Goal: Contribute content: Add original content to the website for others to see

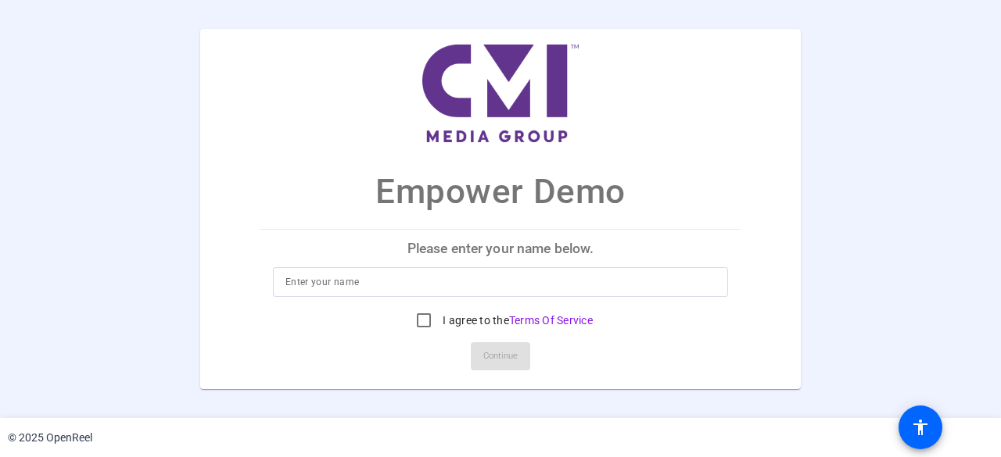
click at [482, 268] on div at bounding box center [500, 282] width 430 height 30
click at [477, 285] on input at bounding box center [500, 282] width 430 height 19
type input "[PERSON_NAME]"
click at [432, 324] on input "I agree to the Terms Of Service" at bounding box center [423, 320] width 31 height 31
checkbox input "true"
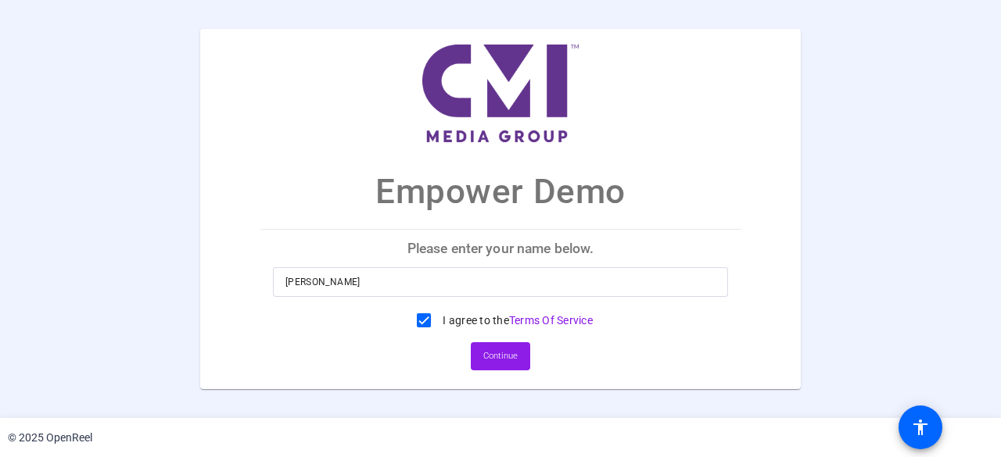
click at [486, 353] on span "Continue" at bounding box center [500, 356] width 34 height 23
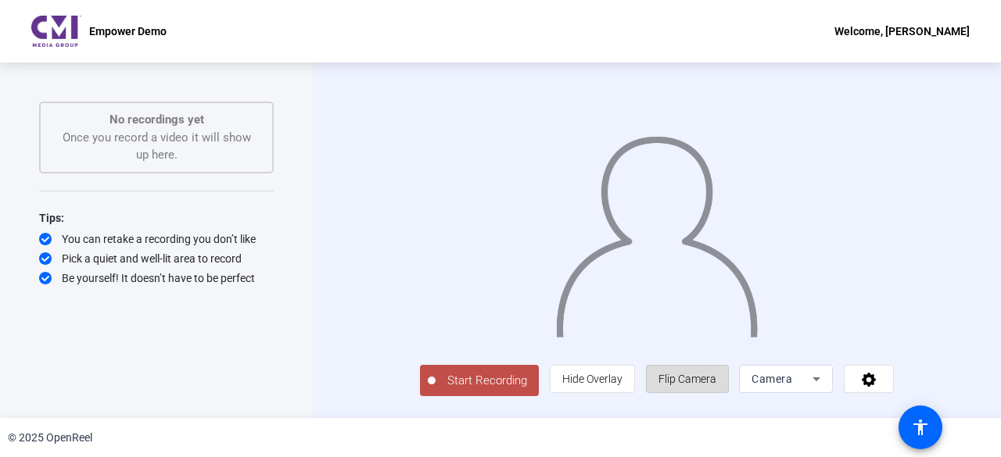
click at [716, 386] on span "Flip Camera" at bounding box center [687, 379] width 58 height 13
click at [442, 387] on span "Start Recording" at bounding box center [487, 381] width 103 height 18
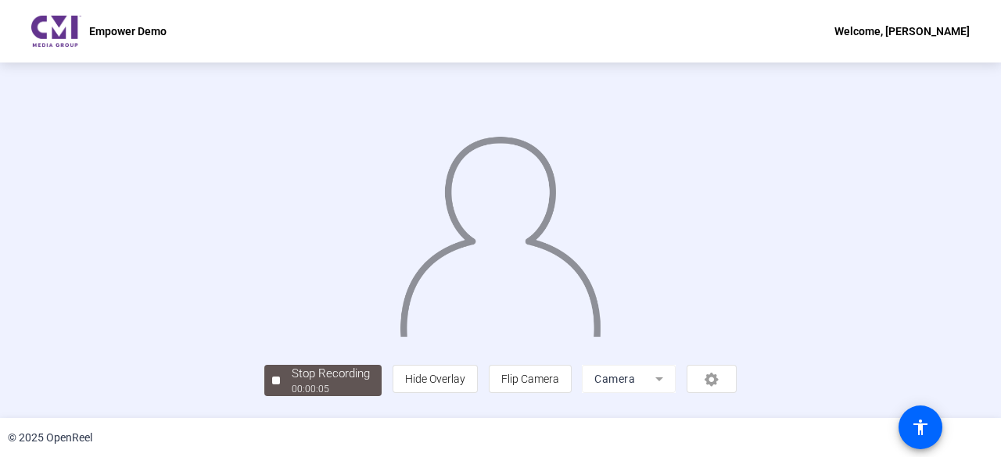
scroll to position [0, 0]
click at [437, 235] on img at bounding box center [500, 230] width 204 height 213
click at [512, 235] on img at bounding box center [500, 230] width 204 height 213
drag, startPoint x: 133, startPoint y: 369, endPoint x: 112, endPoint y: 386, distance: 27.2
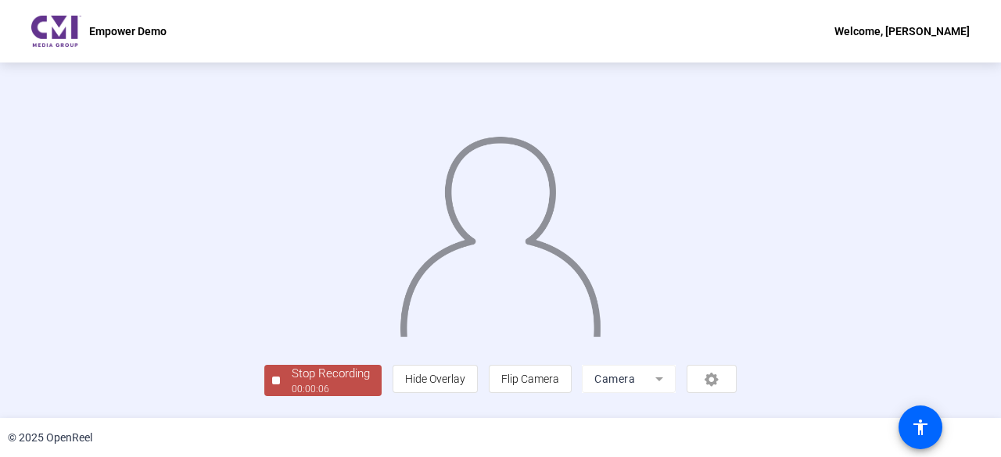
click at [264, 370] on div "Stop Recording 00:00:06 person Hide Overlay flip Flip Camera Camera" at bounding box center [500, 240] width 472 height 312
click at [292, 383] on div "Stop Recording" at bounding box center [331, 374] width 78 height 18
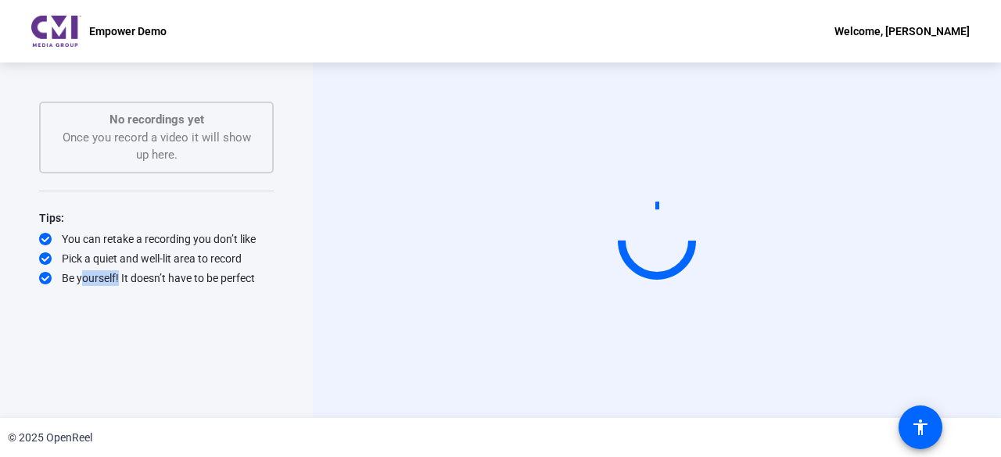
click at [106, 389] on div "Start Recording No recordings yet Once you record a video it will show up here.…" at bounding box center [156, 241] width 313 height 356
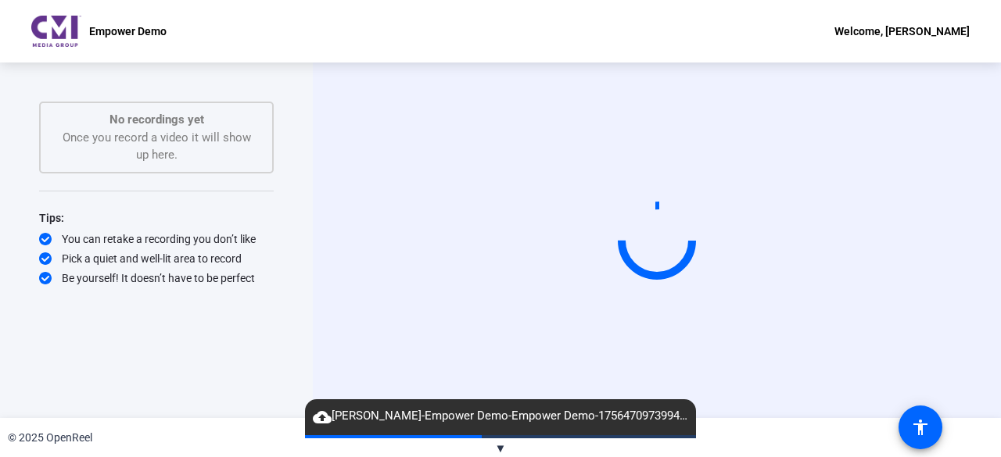
click at [174, 271] on div "Be yourself! It doesn’t have to be perfect" at bounding box center [156, 279] width 235 height 16
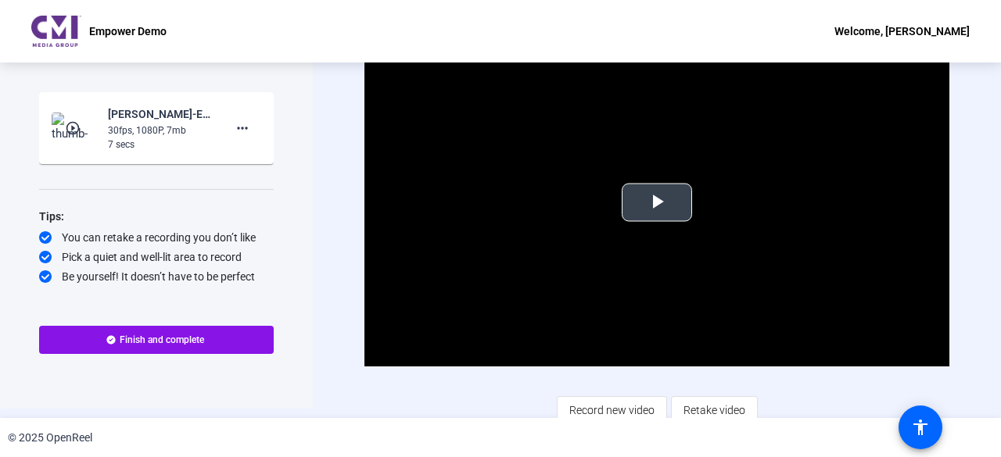
scroll to position [18, 0]
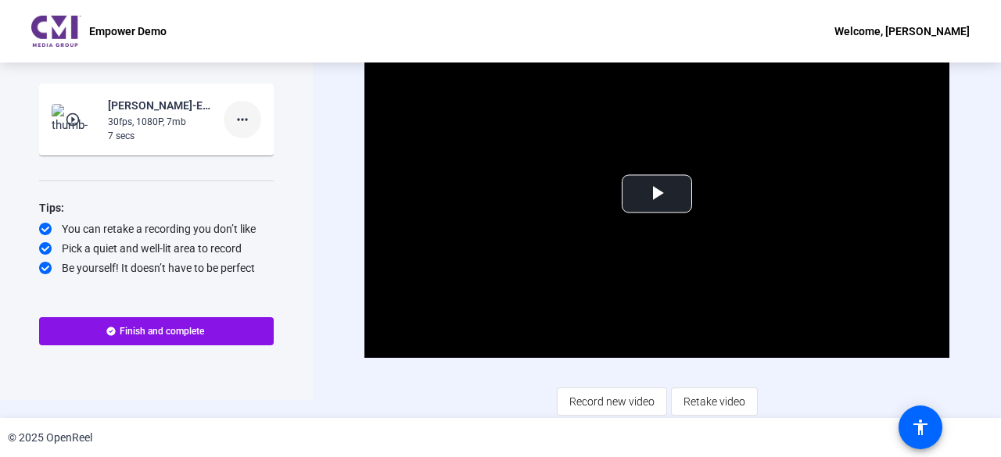
click at [250, 117] on mat-icon "more_horiz" at bounding box center [242, 119] width 19 height 19
click at [270, 154] on span "Delete clip" at bounding box center [267, 151] width 63 height 19
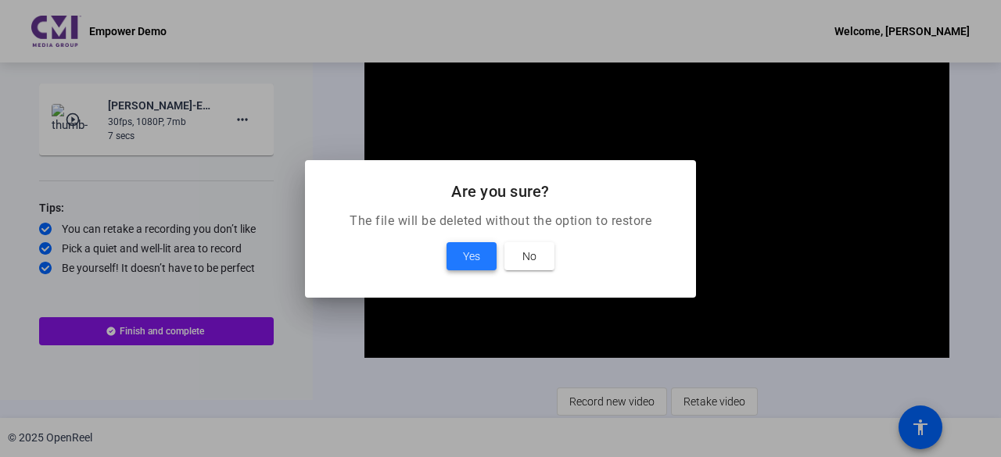
click at [468, 253] on span "Yes" at bounding box center [471, 256] width 17 height 19
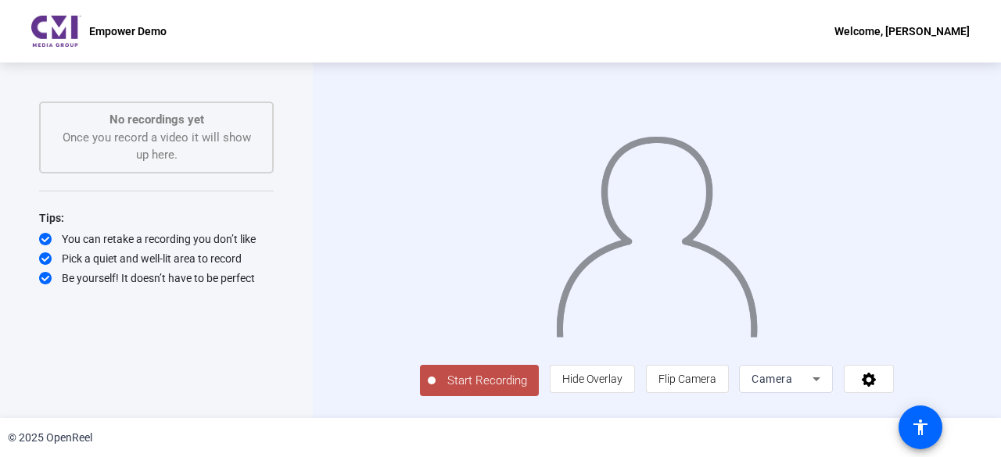
scroll to position [0, 0]
click at [812, 389] on div "Camera" at bounding box center [782, 379] width 61 height 19
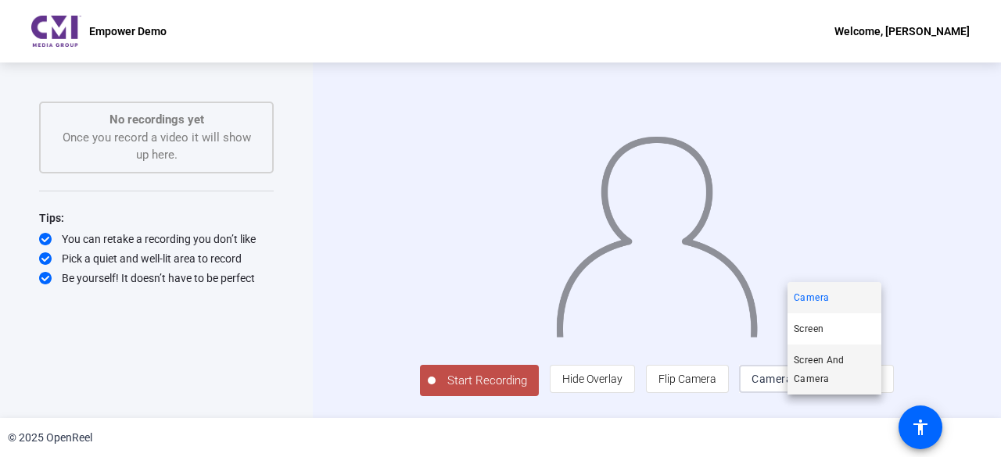
click at [837, 364] on span "Screen And Camera" at bounding box center [834, 370] width 81 height 38
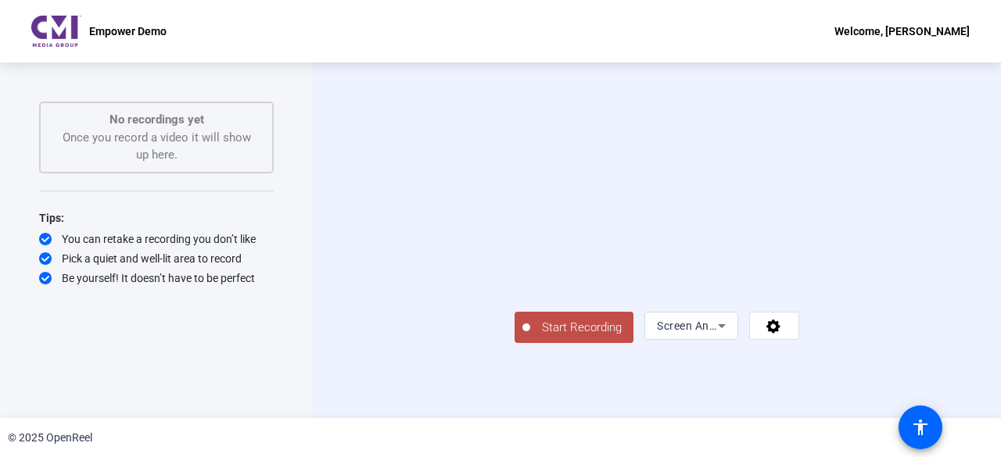
scroll to position [22, 0]
click at [759, 332] on span "Screen And Camera" at bounding box center [708, 326] width 102 height 13
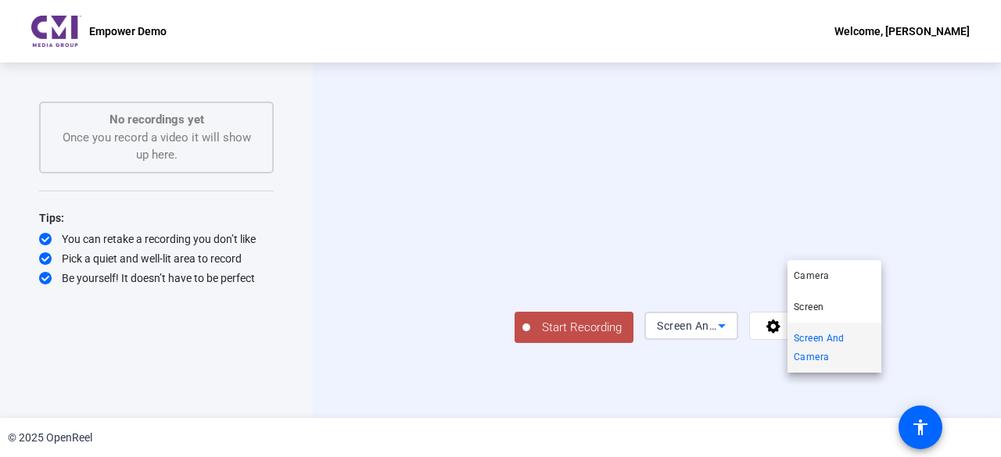
click at [837, 354] on span "Screen And Camera" at bounding box center [834, 348] width 81 height 38
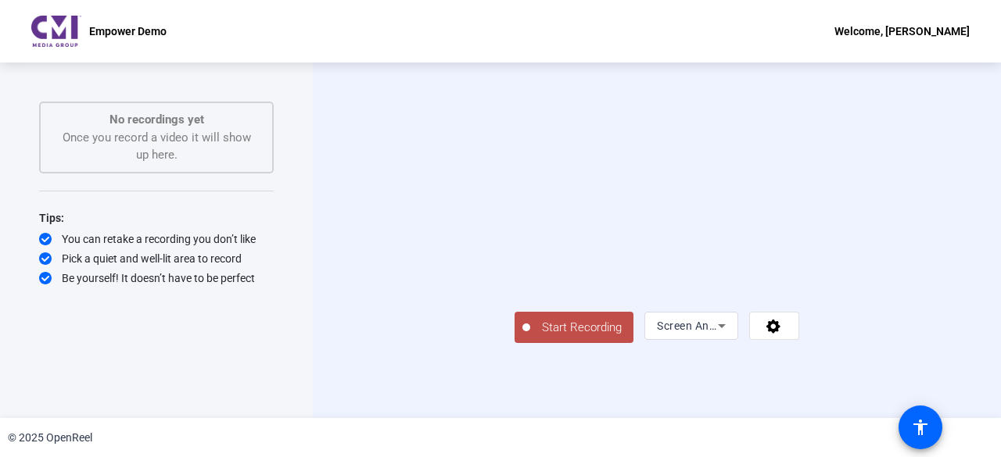
drag, startPoint x: 572, startPoint y: 206, endPoint x: 483, endPoint y: 260, distance: 103.1
click at [572, 208] on video at bounding box center [657, 218] width 285 height 160
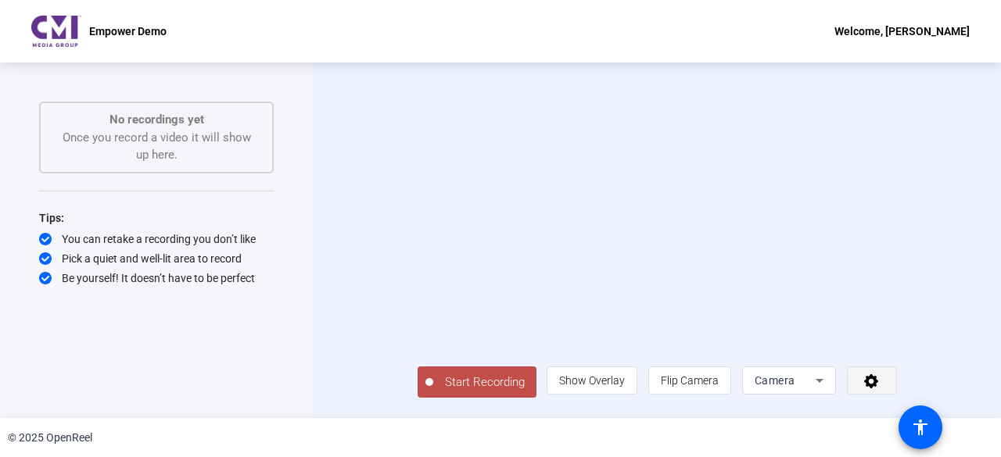
click at [878, 387] on icon at bounding box center [871, 382] width 14 height 14
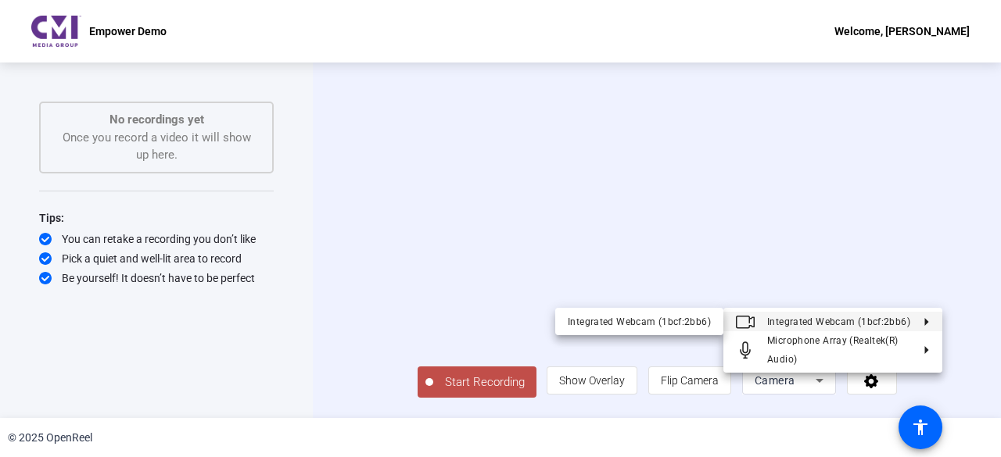
click at [974, 337] on div at bounding box center [500, 228] width 1001 height 457
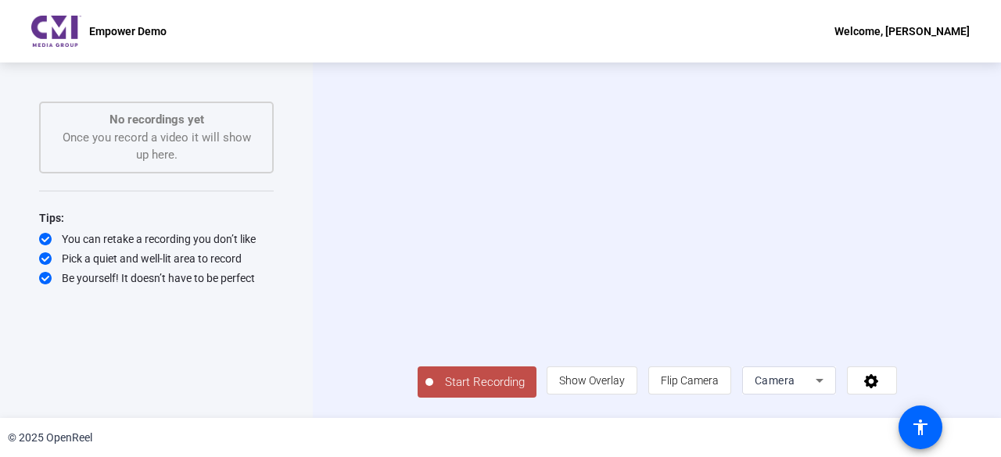
click at [816, 390] on div "Camera" at bounding box center [785, 380] width 61 height 19
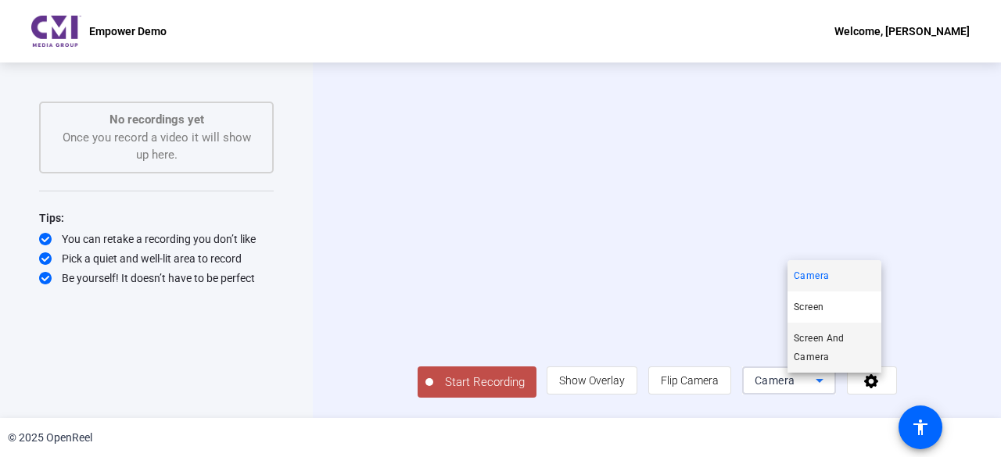
click at [809, 353] on span "Screen And Camera" at bounding box center [834, 348] width 81 height 38
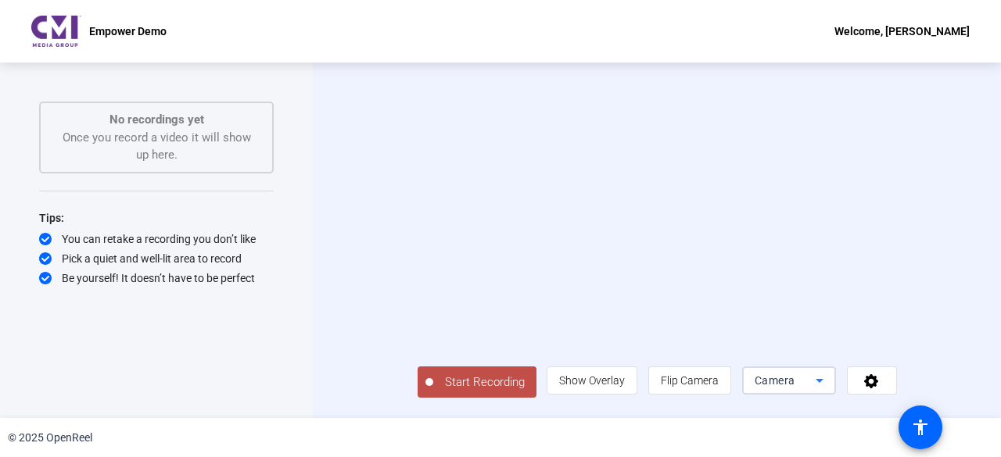
scroll to position [0, 0]
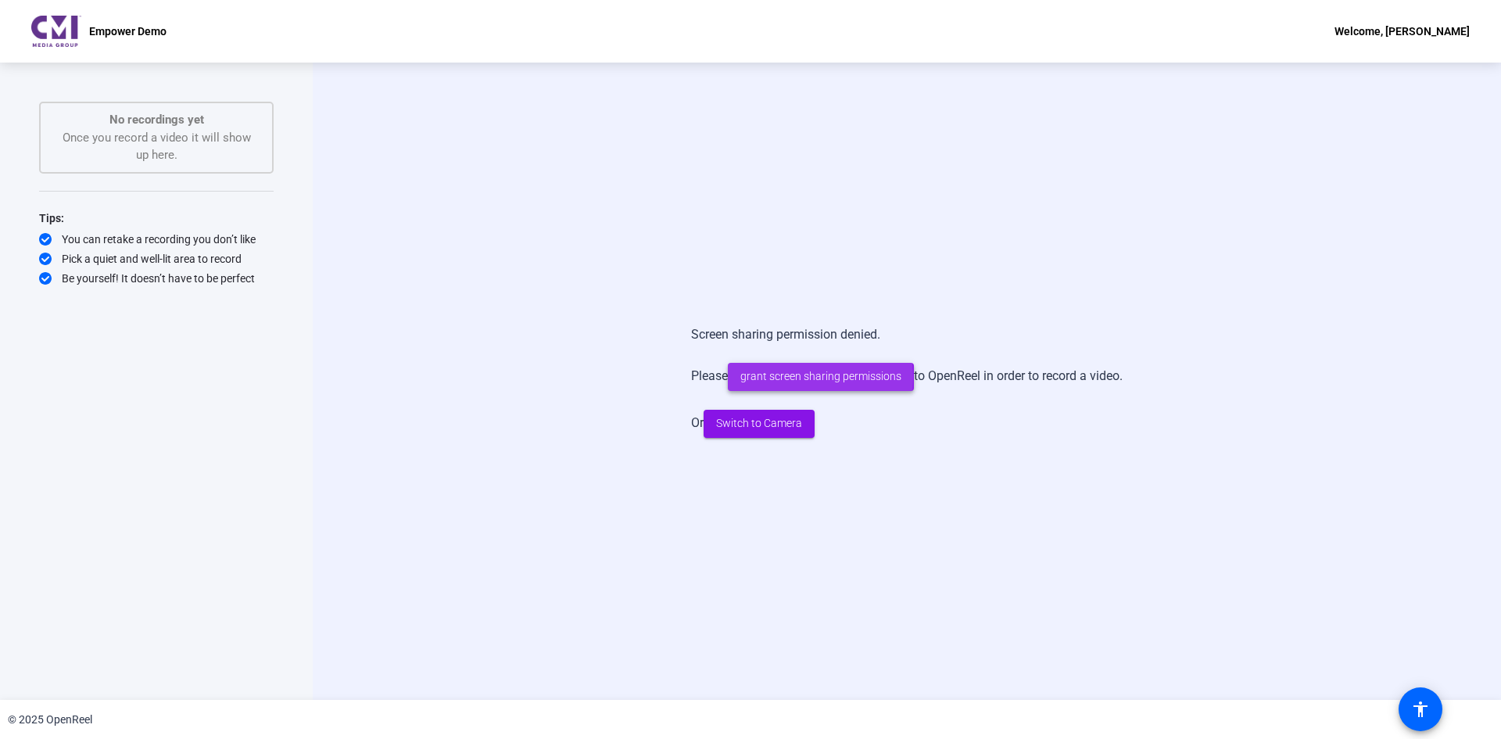
click at [784, 378] on span "grant screen sharing permissions" at bounding box center [821, 376] width 161 height 16
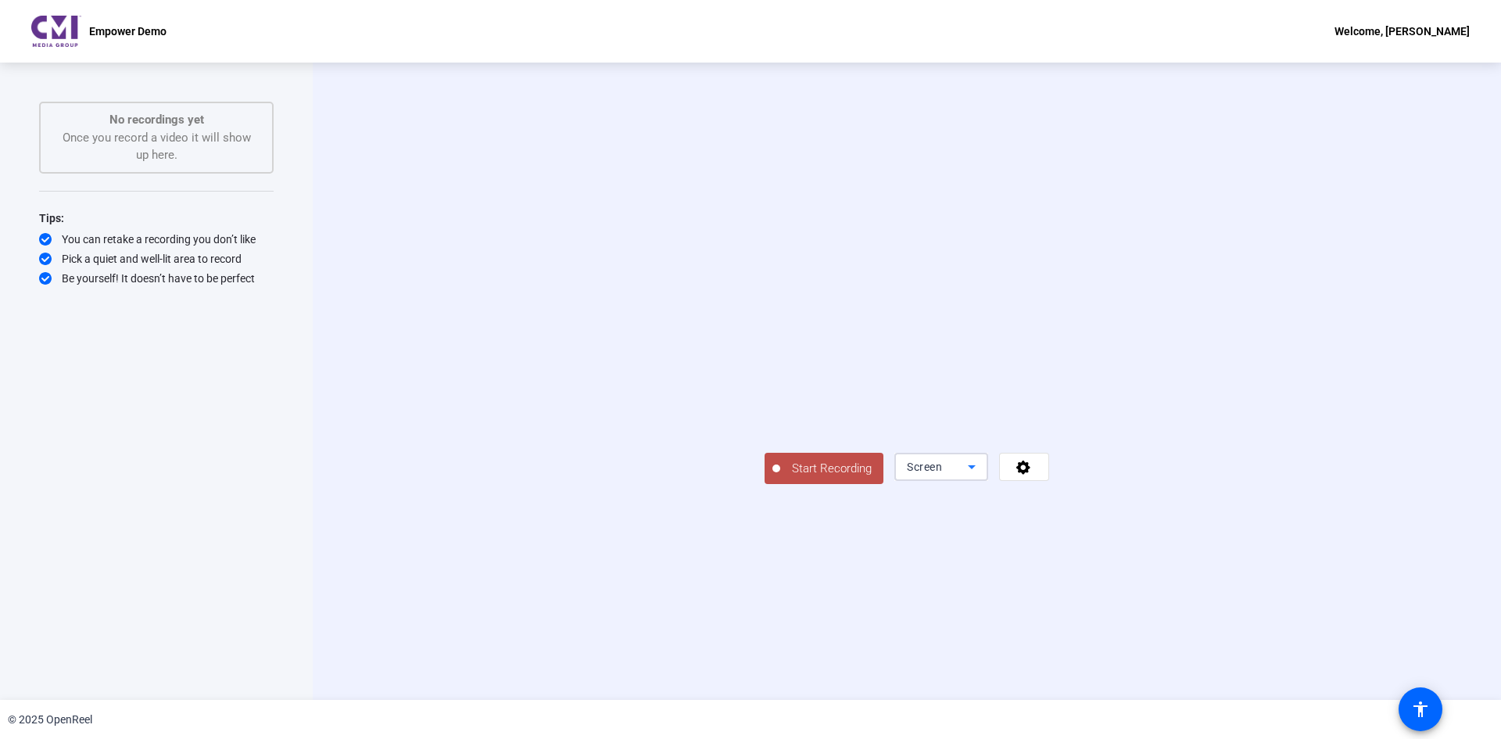
click at [968, 457] on div "Screen" at bounding box center [937, 466] width 61 height 19
click at [1000, 457] on span "Screen And Camera" at bounding box center [1233, 592] width 81 height 38
click at [780, 457] on span "Start Recording" at bounding box center [831, 469] width 103 height 18
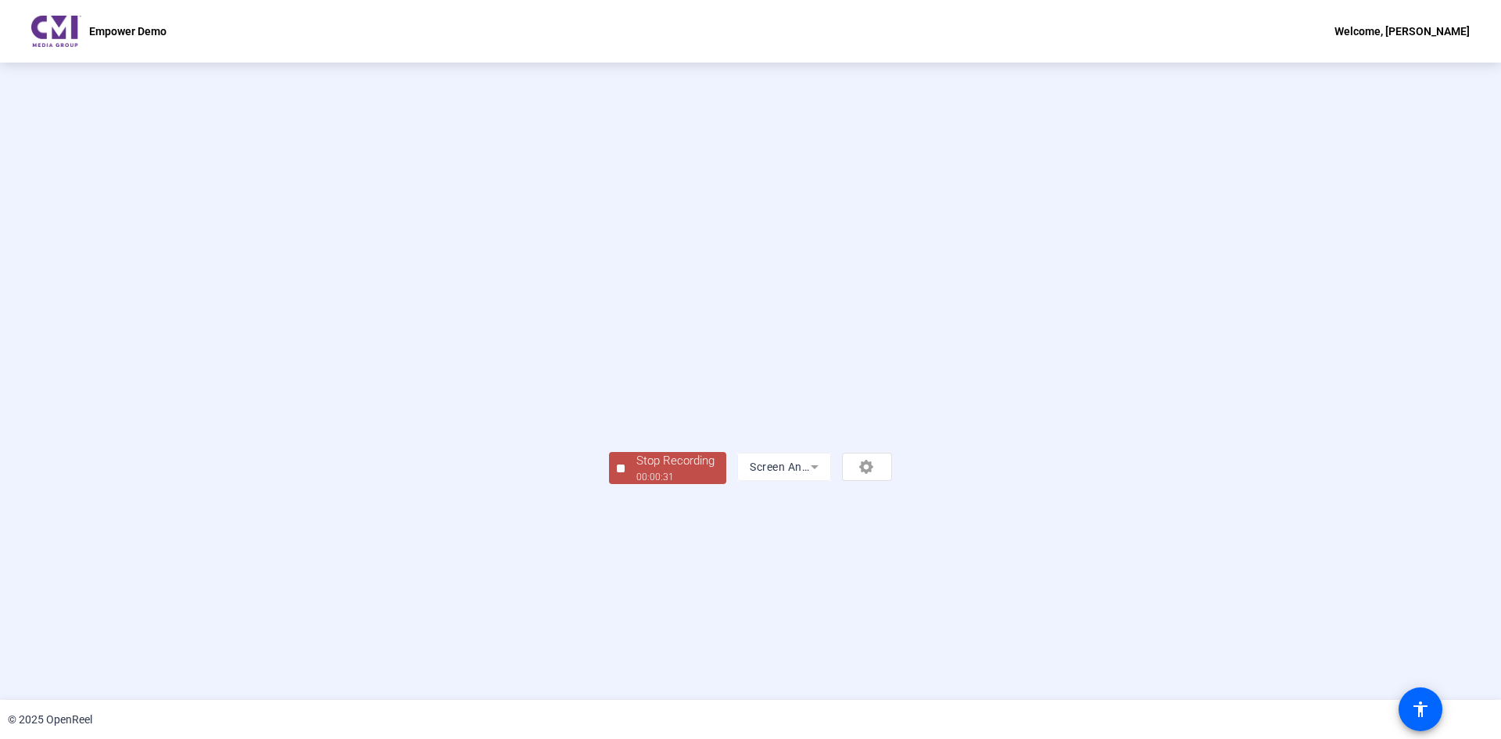
click at [637, 457] on div "00:00:31" at bounding box center [676, 477] width 78 height 14
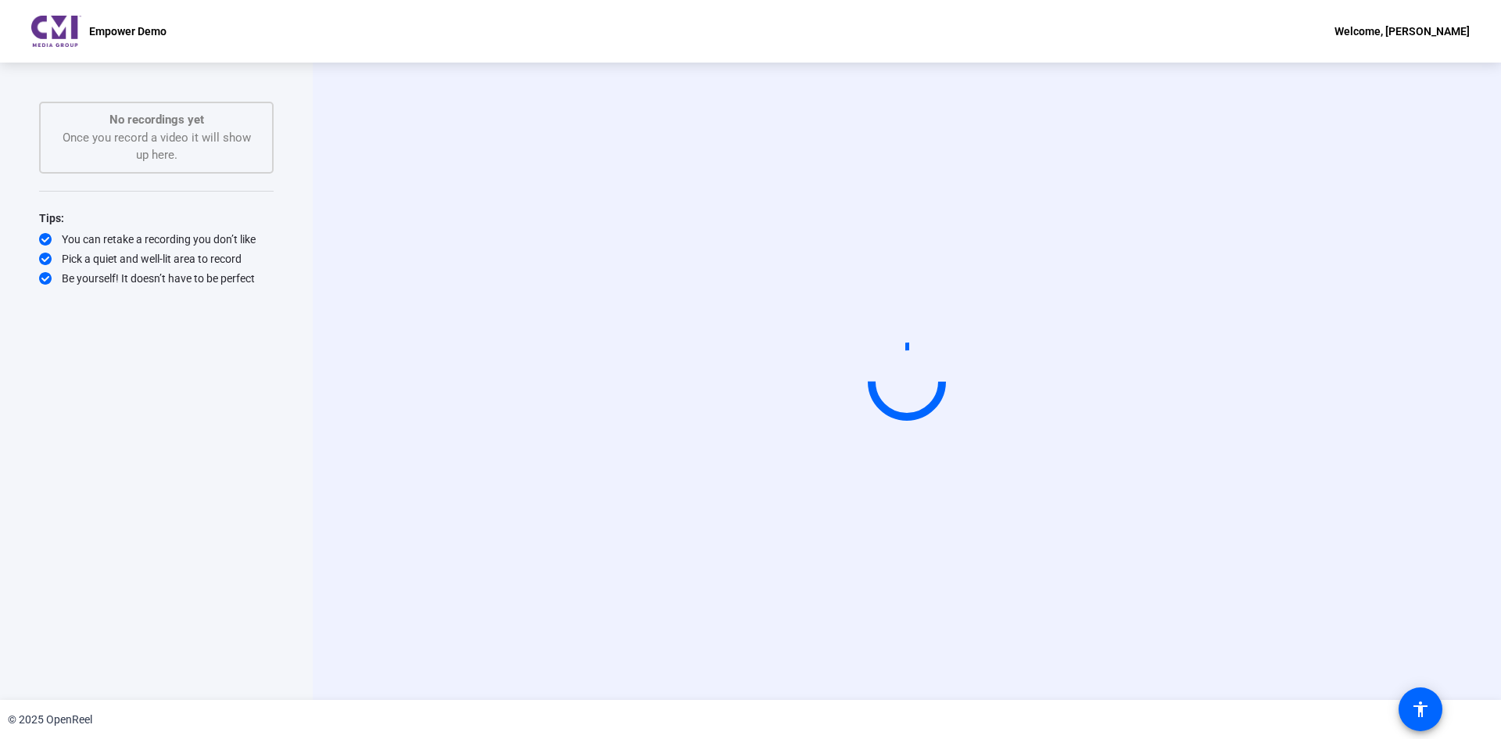
click at [1000, 439] on video at bounding box center [957, 407] width 117 height 66
click at [790, 447] on video at bounding box center [907, 381] width 235 height 132
click at [141, 141] on div "No recordings yet Once you record a video it will show up here." at bounding box center [156, 137] width 200 height 53
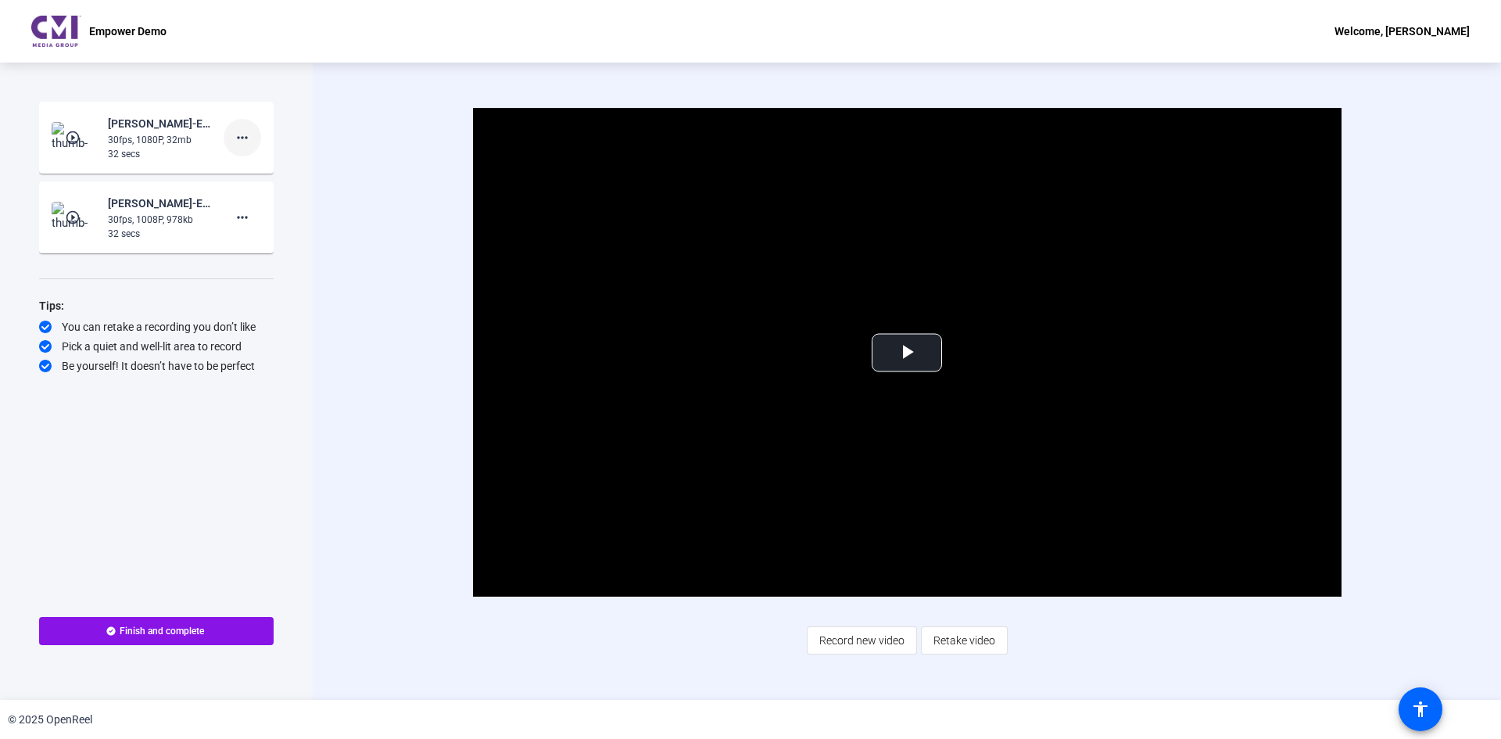
click at [258, 137] on span at bounding box center [243, 138] width 38 height 38
click at [278, 175] on span "Delete clip" at bounding box center [267, 170] width 63 height 19
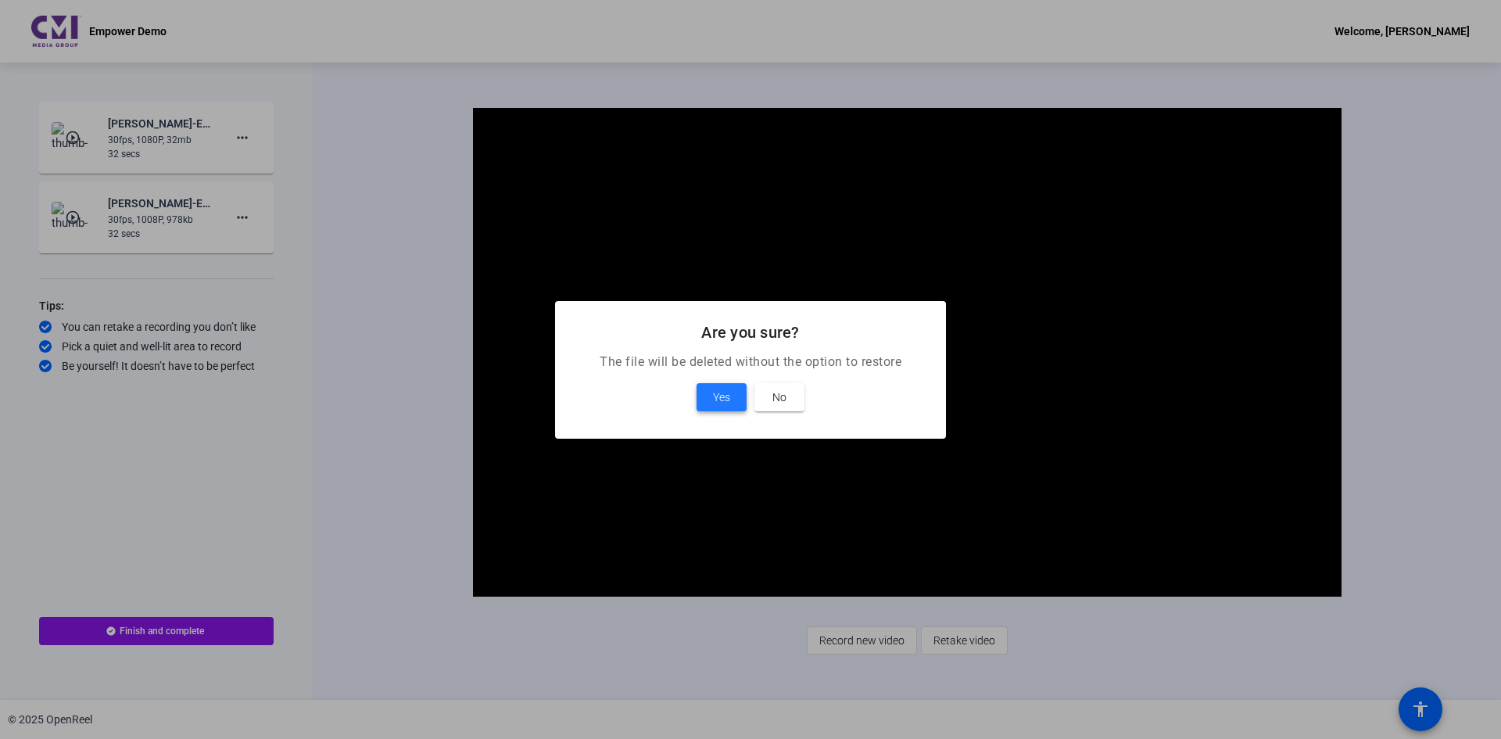
click at [729, 409] on span at bounding box center [722, 397] width 50 height 38
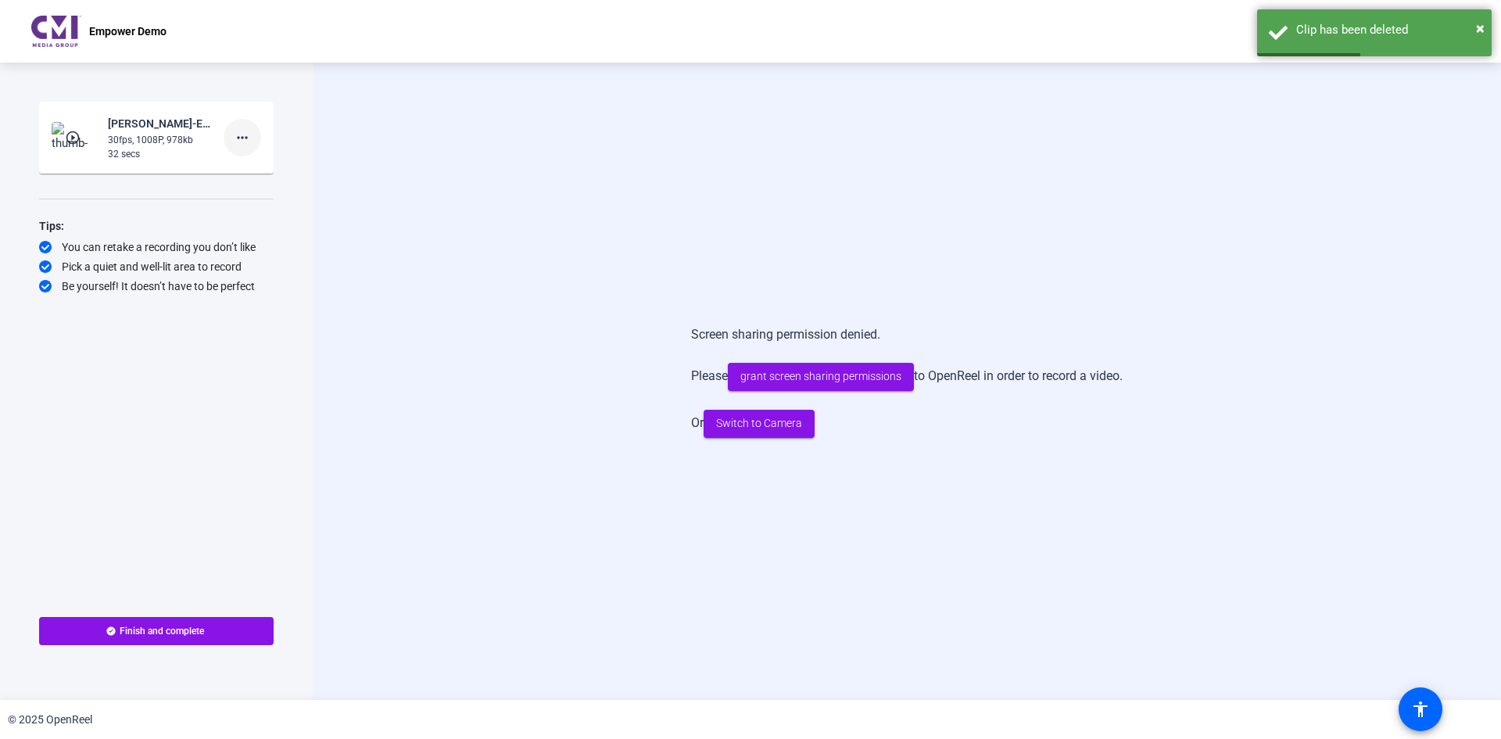
click at [249, 146] on mat-icon "more_horiz" at bounding box center [242, 137] width 19 height 19
click at [274, 169] on span "Delete clip" at bounding box center [267, 170] width 63 height 19
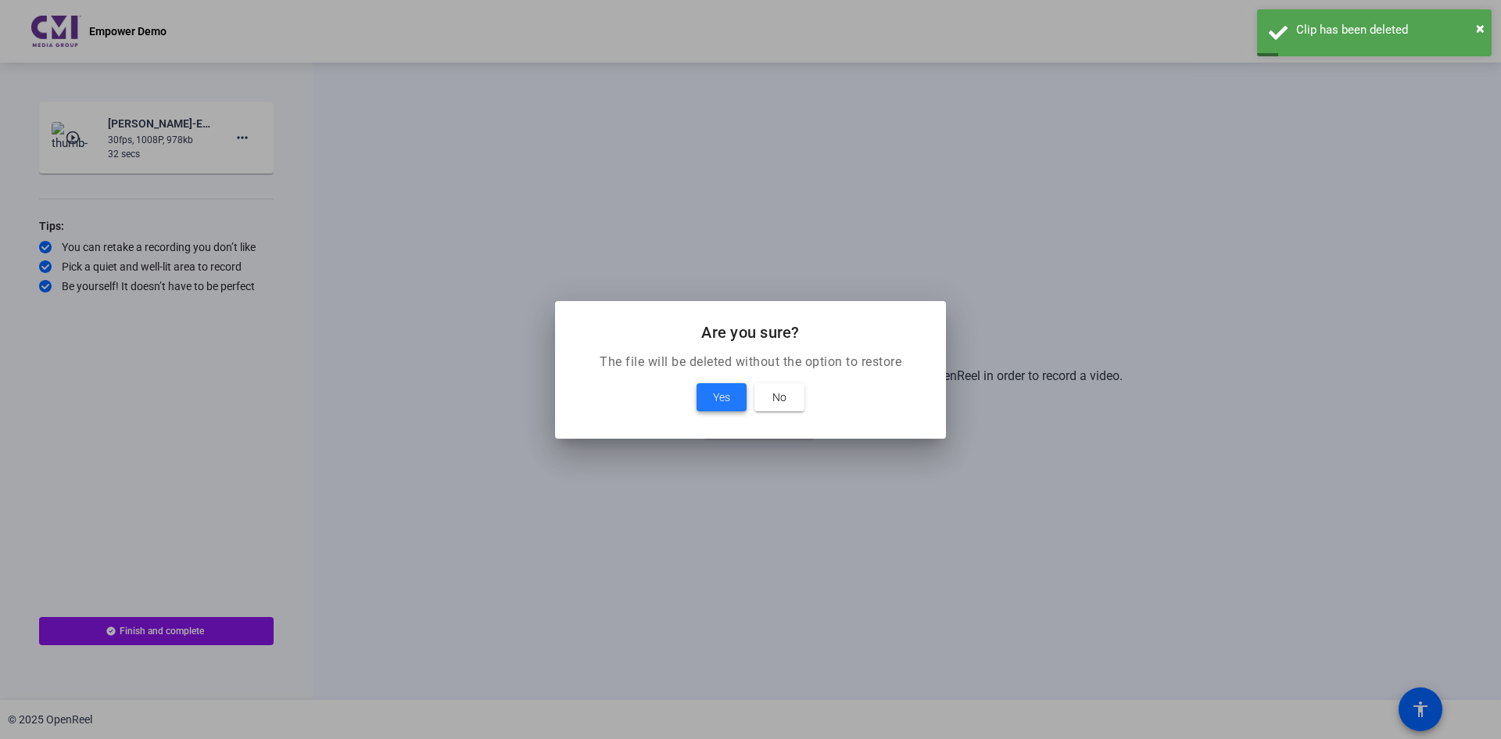
click at [723, 386] on span at bounding box center [722, 397] width 50 height 38
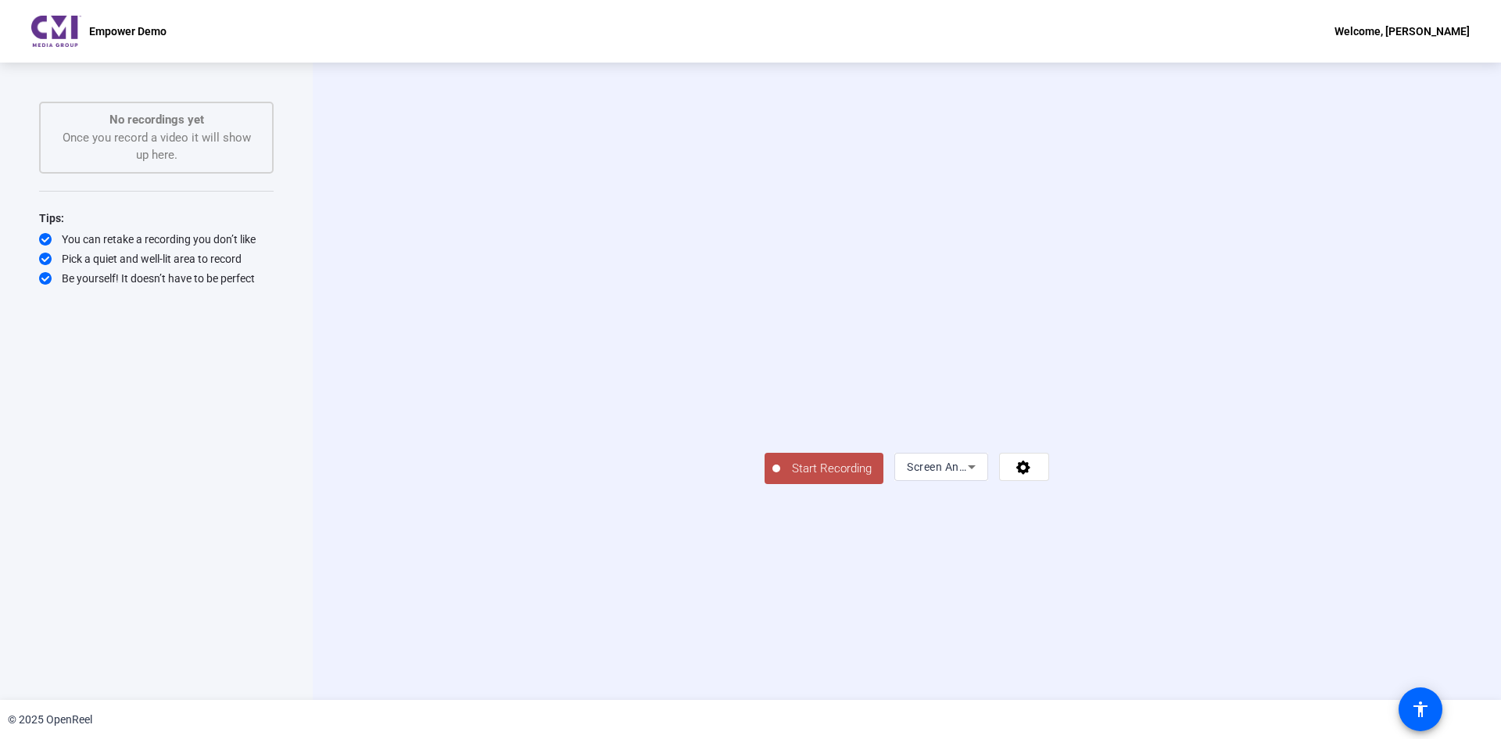
click at [780, 457] on span "Start Recording" at bounding box center [831, 469] width 103 height 18
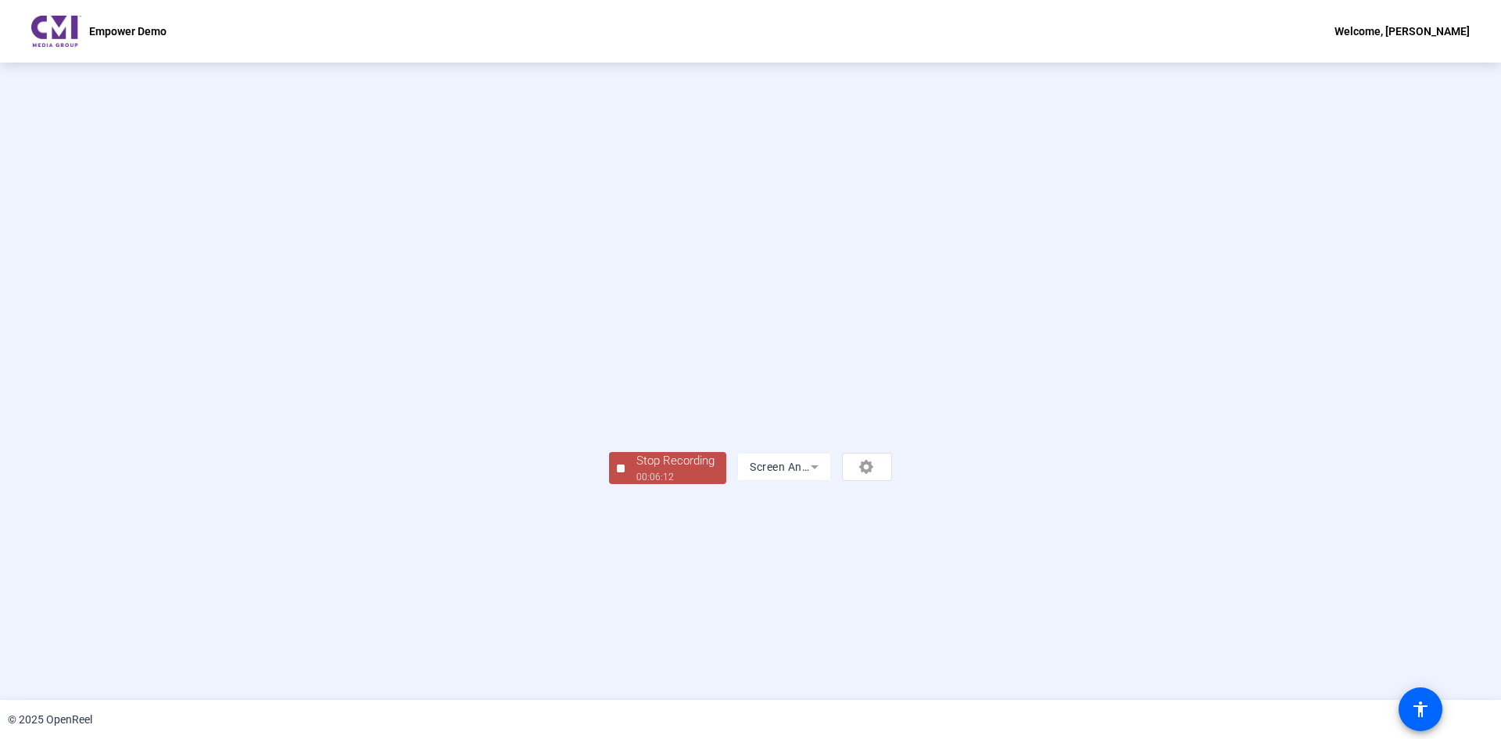
click at [637, 457] on div "00:06:12" at bounding box center [676, 477] width 78 height 14
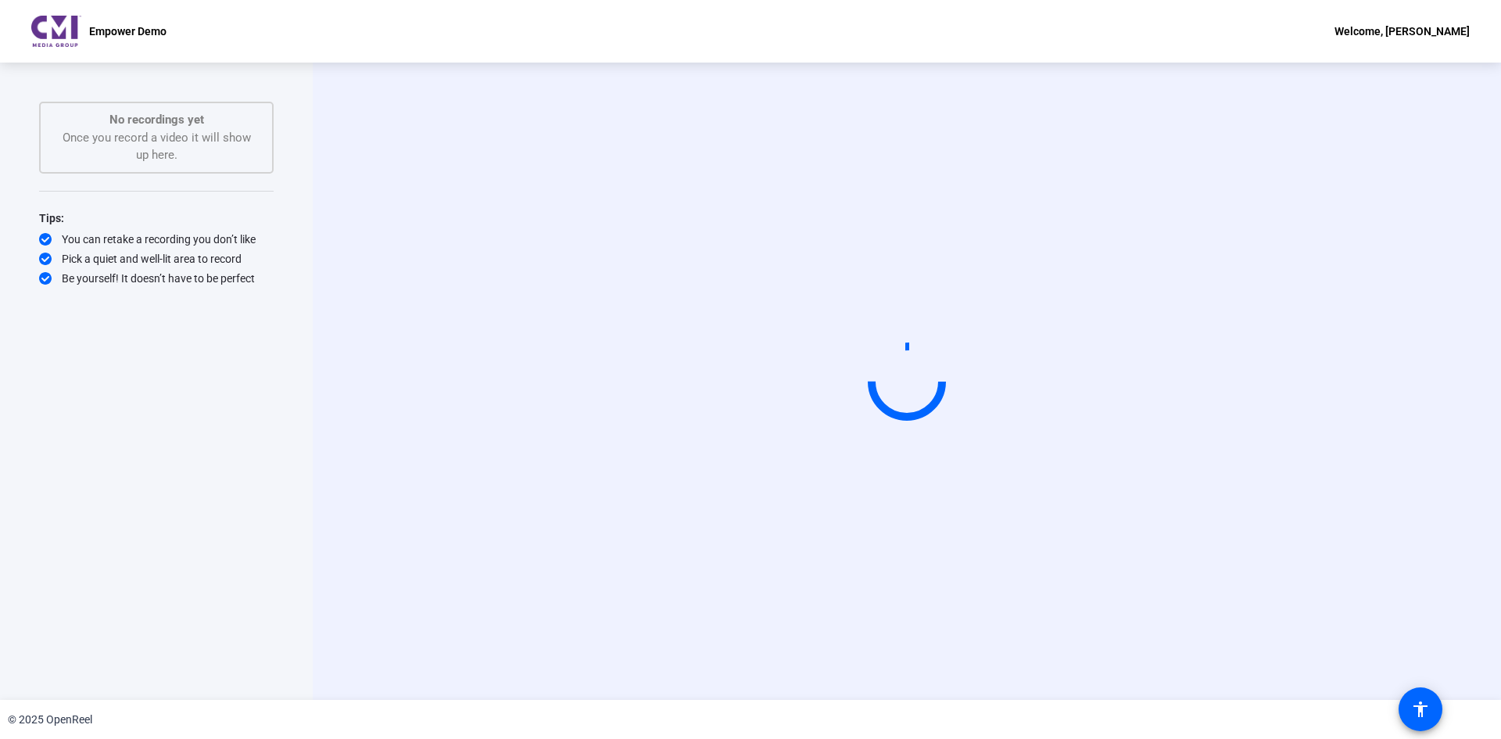
drag, startPoint x: 658, startPoint y: 456, endPoint x: 620, endPoint y: 456, distance: 37.5
click at [790, 447] on video at bounding box center [907, 381] width 235 height 132
click at [223, 119] on p "No recordings yet" at bounding box center [156, 120] width 200 height 18
click at [259, 242] on div "You can retake a recording you don’t like" at bounding box center [156, 239] width 235 height 16
click at [160, 147] on div "No recordings yet Once you record a video it will show up here." at bounding box center [156, 137] width 200 height 53
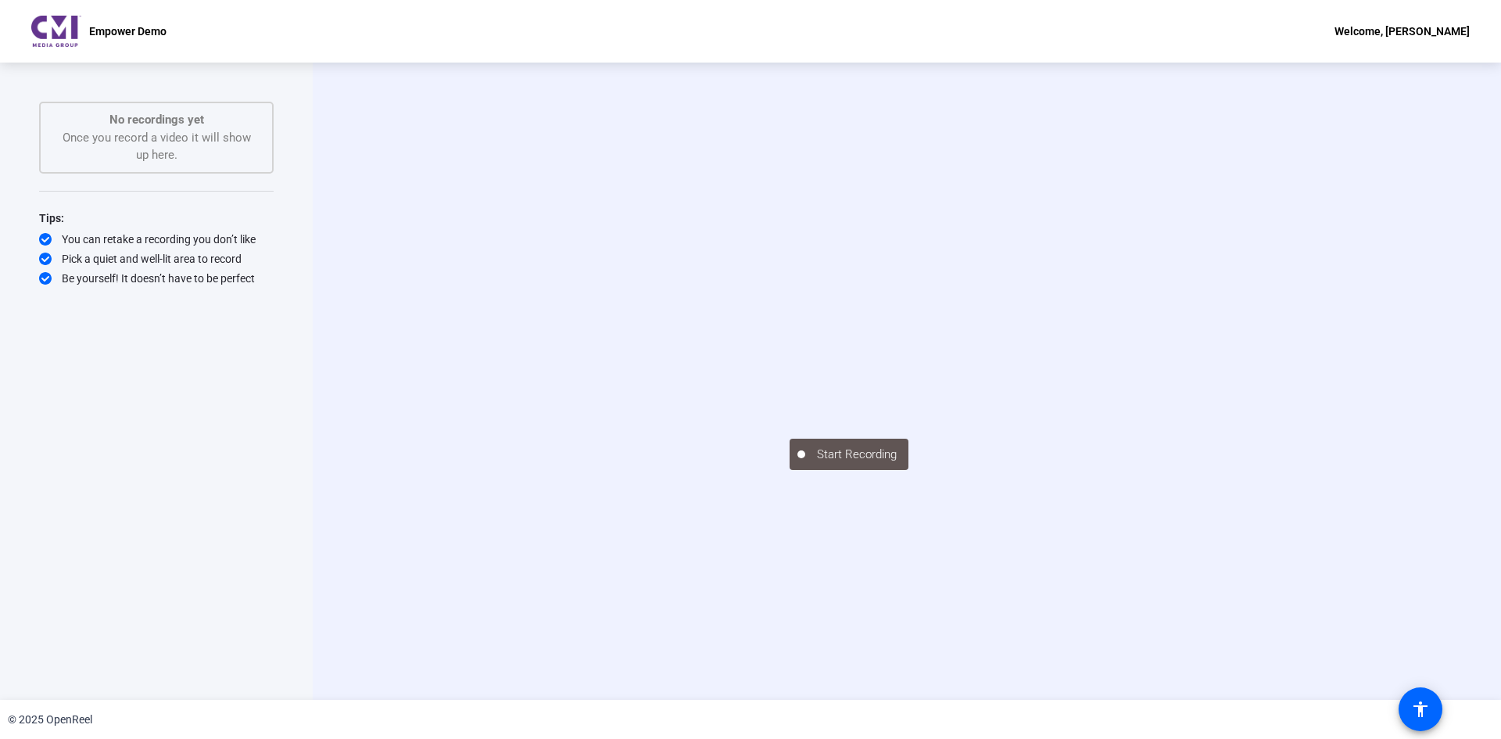
click at [133, 23] on p "Empower Demo" at bounding box center [127, 31] width 77 height 19
click at [134, 29] on p "Empower Demo" at bounding box center [127, 31] width 77 height 19
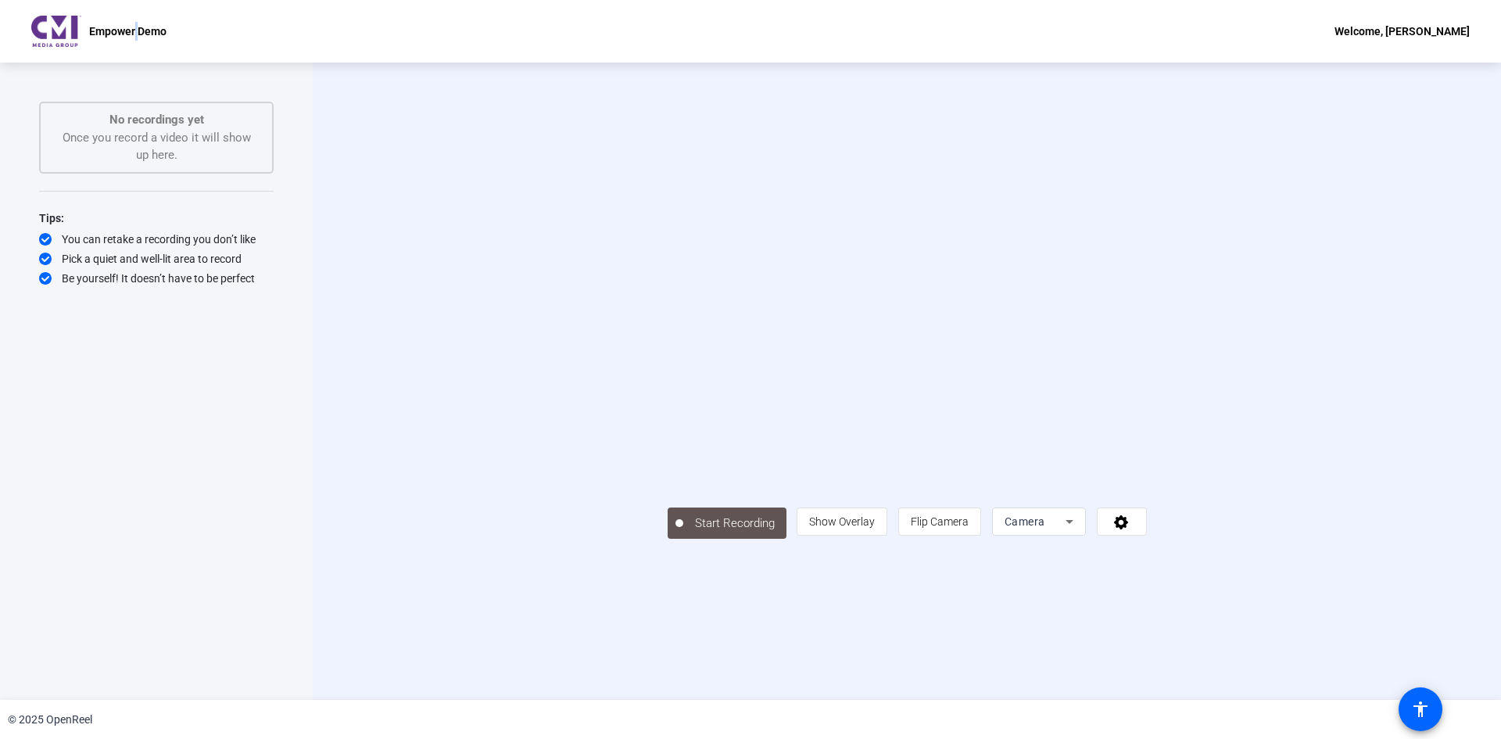
click at [134, 29] on p "Empower Demo" at bounding box center [127, 31] width 77 height 19
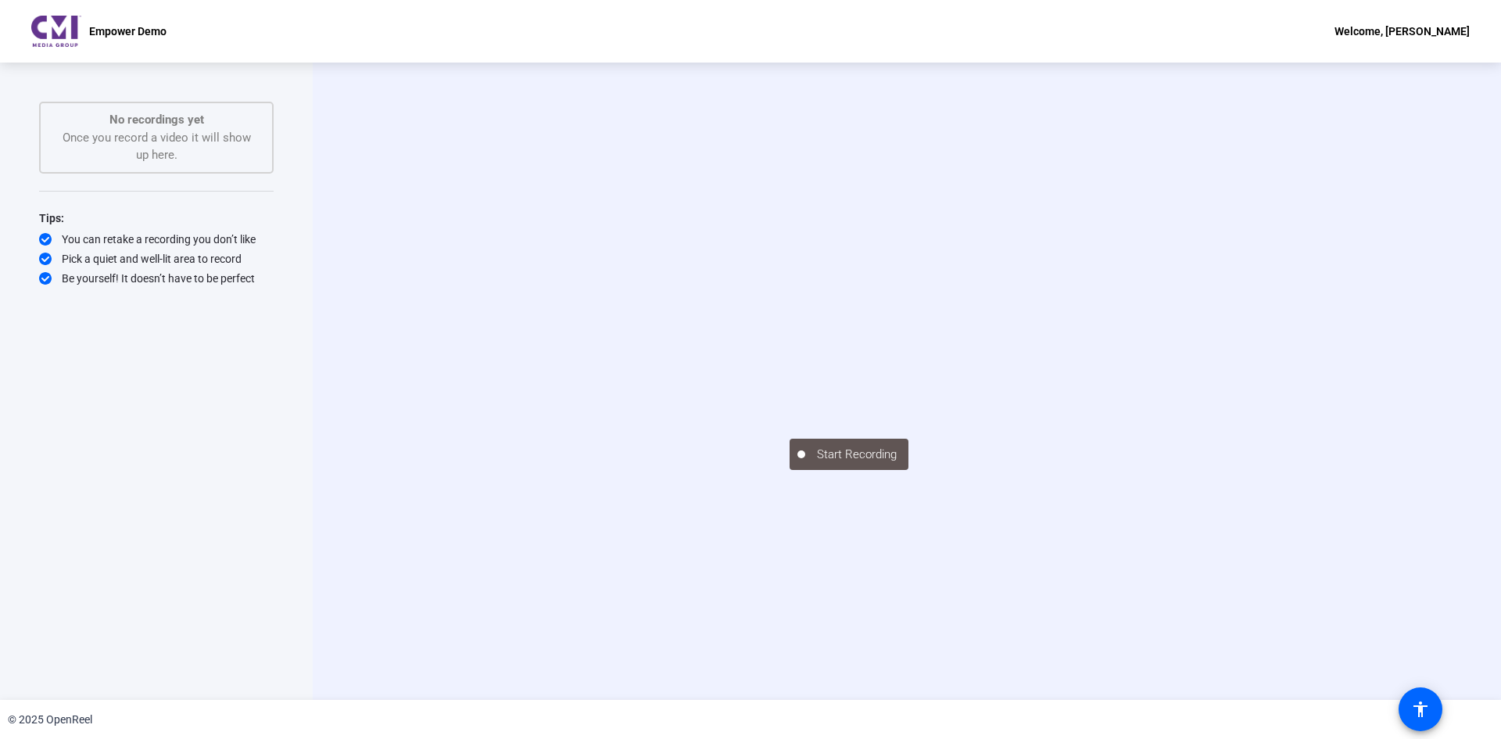
click at [783, 457] on div "Start Recording" at bounding box center [907, 381] width 1189 height 637
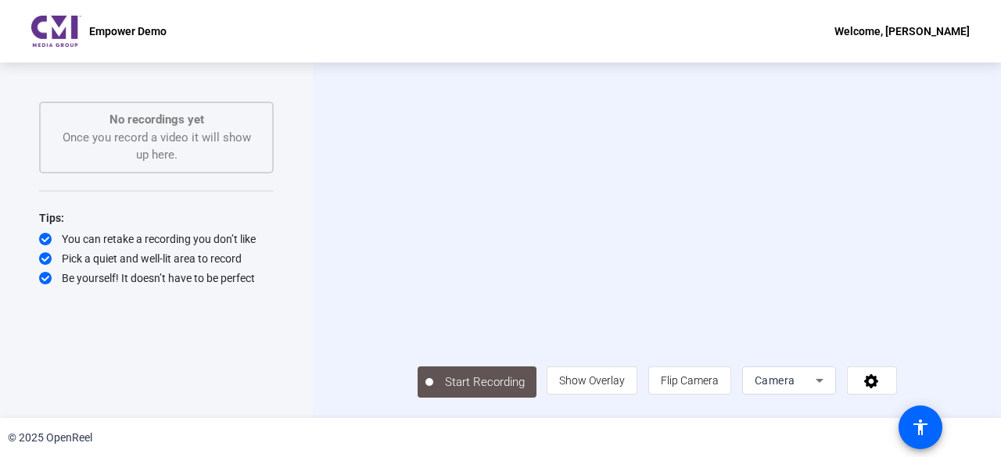
scroll to position [22, 0]
click at [795, 387] on span "Camera" at bounding box center [775, 381] width 41 height 13
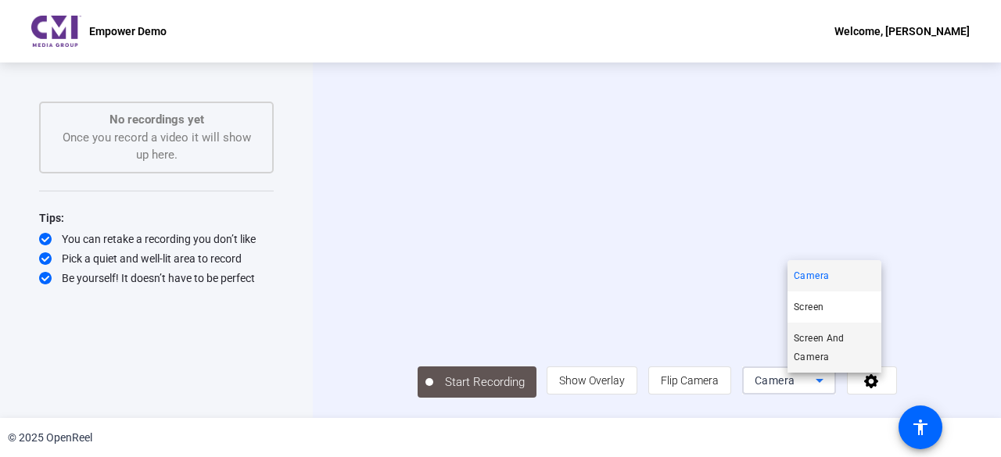
click at [827, 350] on span "Screen And Camera" at bounding box center [834, 348] width 81 height 38
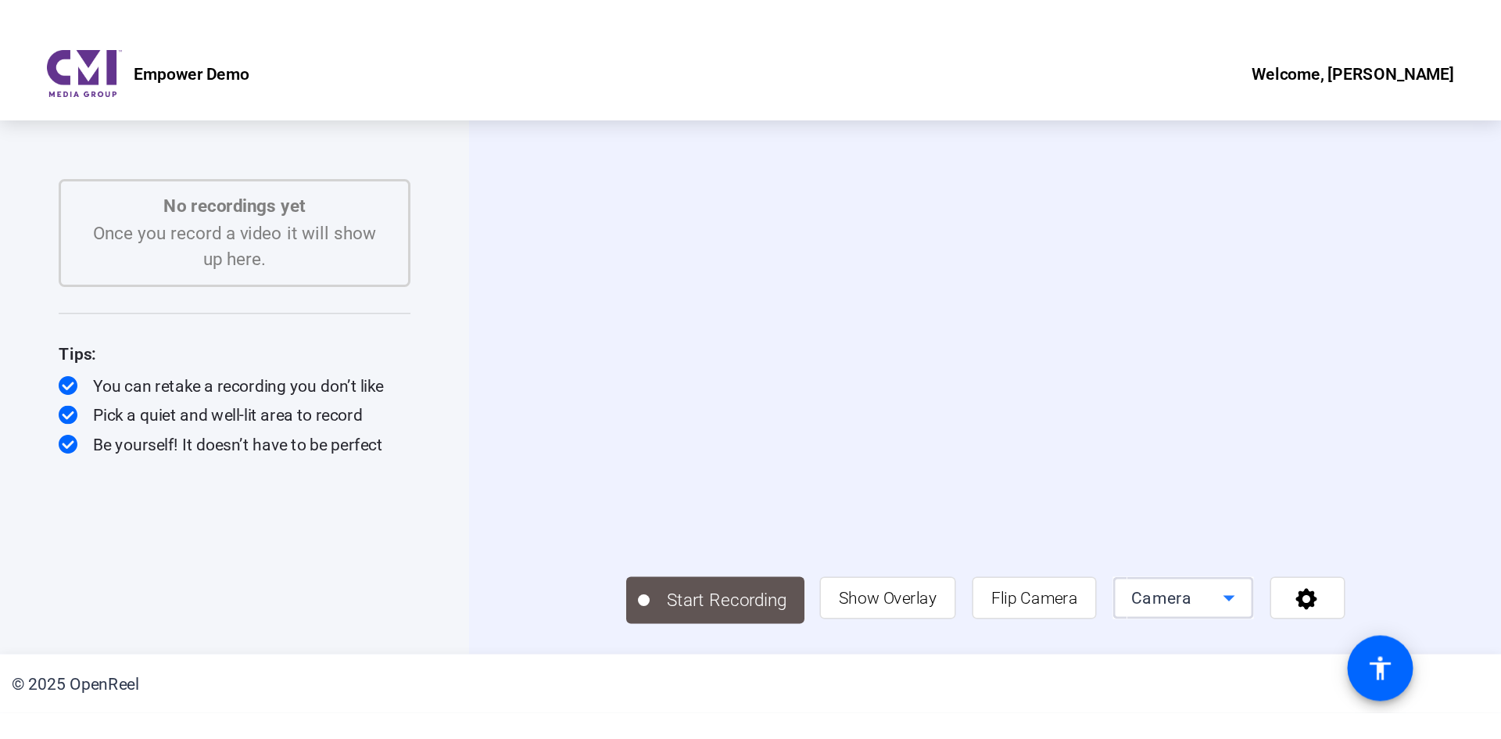
scroll to position [0, 0]
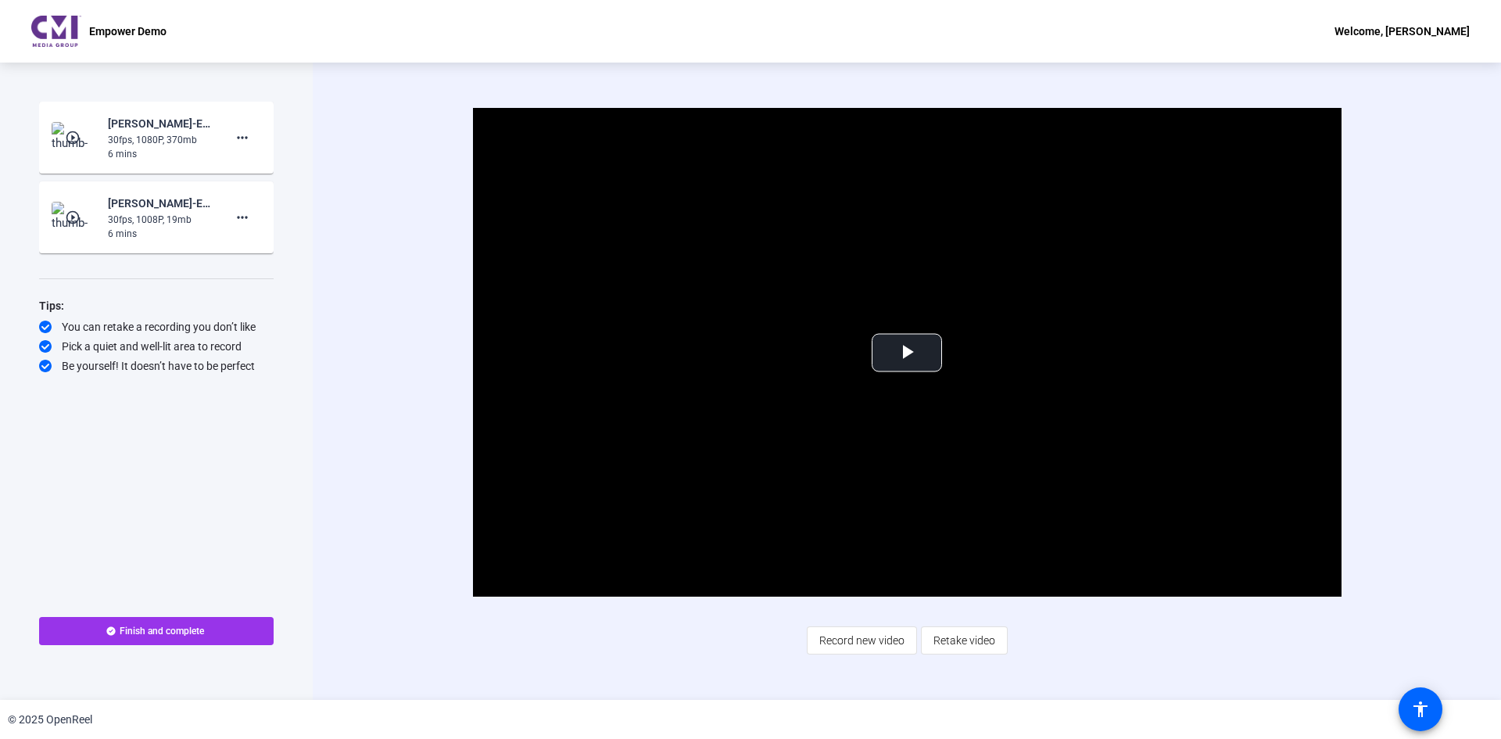
click at [159, 457] on span "Finish and complete" at bounding box center [162, 631] width 84 height 13
